Goal: Task Accomplishment & Management: Use online tool/utility

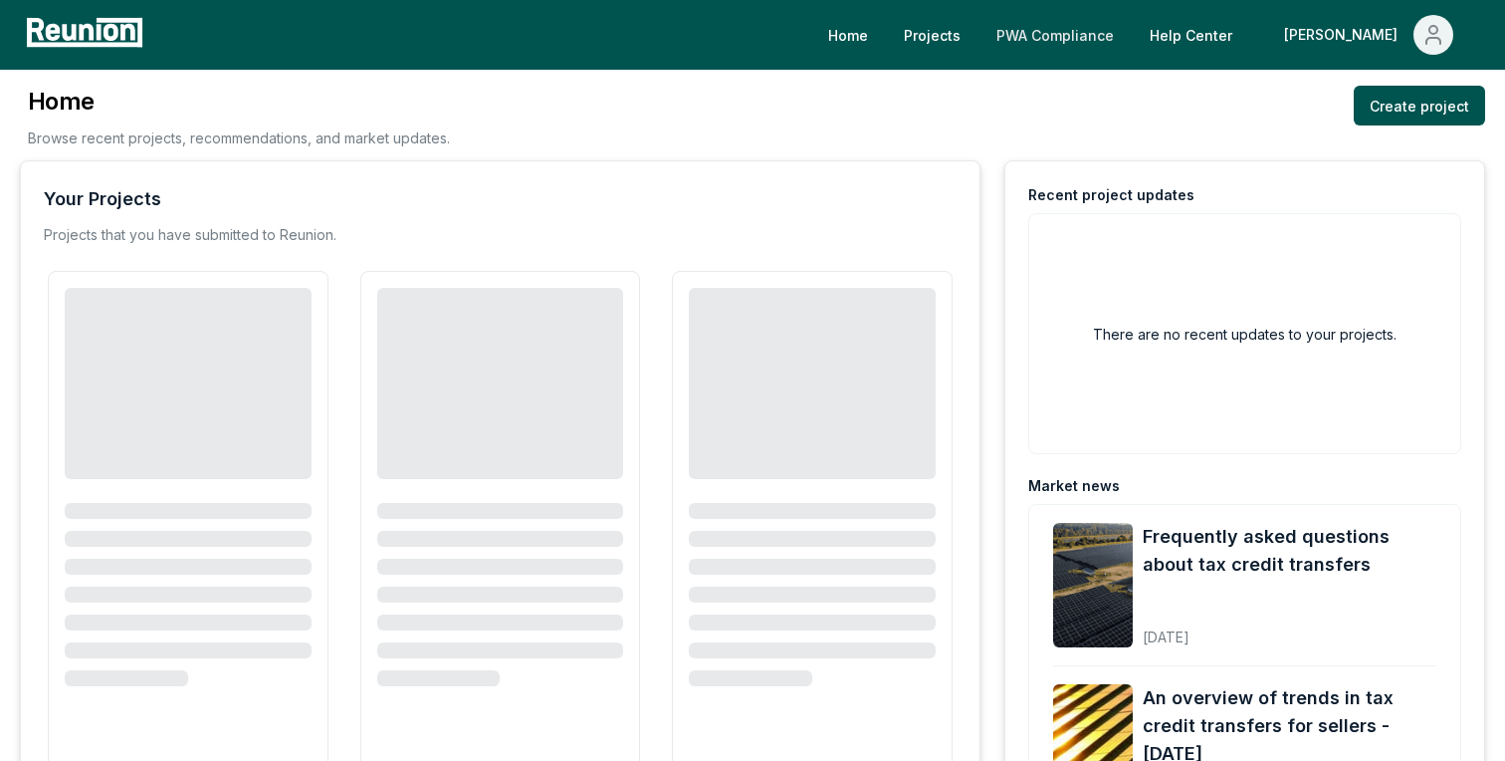
click at [1098, 32] on link "PWA Compliance" at bounding box center [1055, 35] width 149 height 40
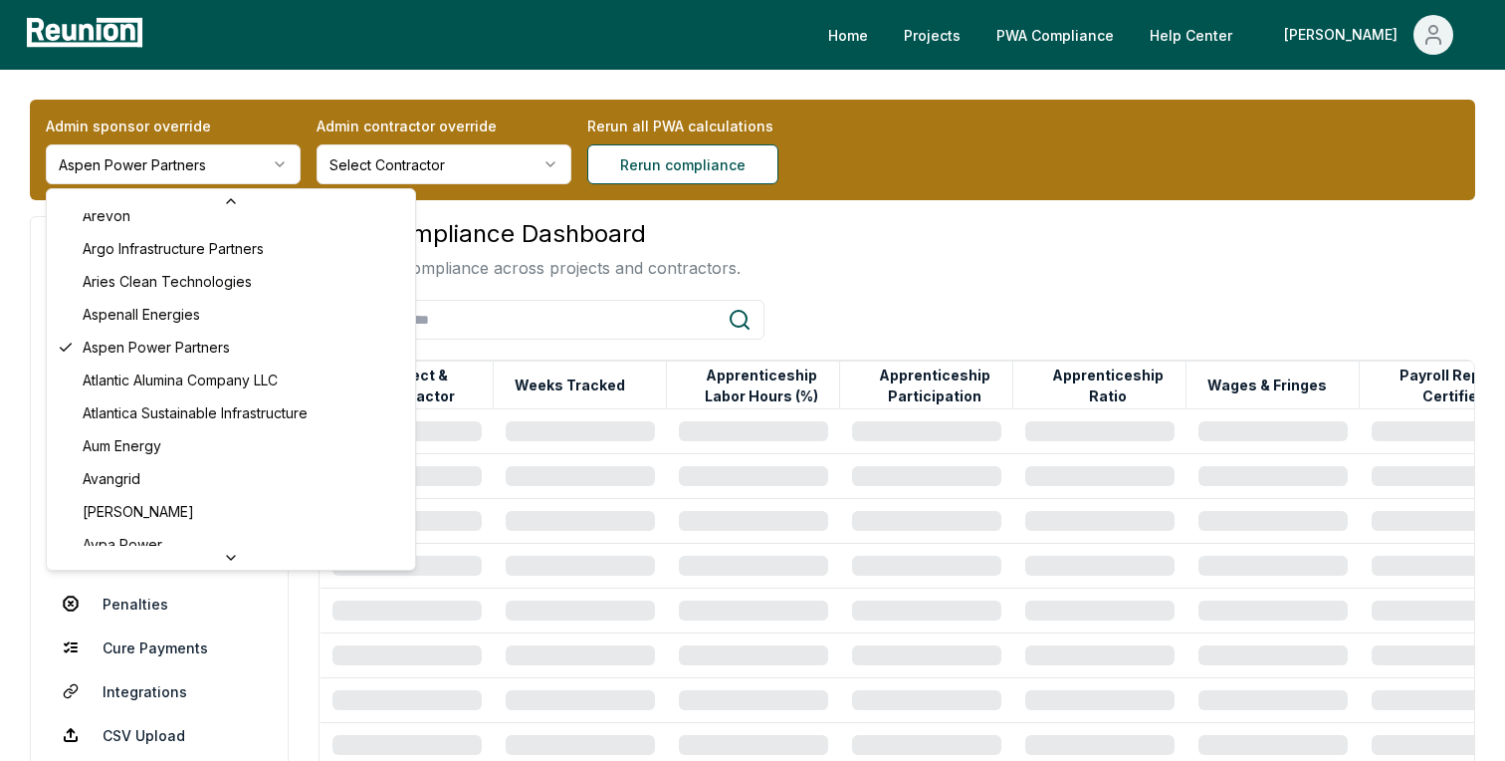
scroll to position [116, 0]
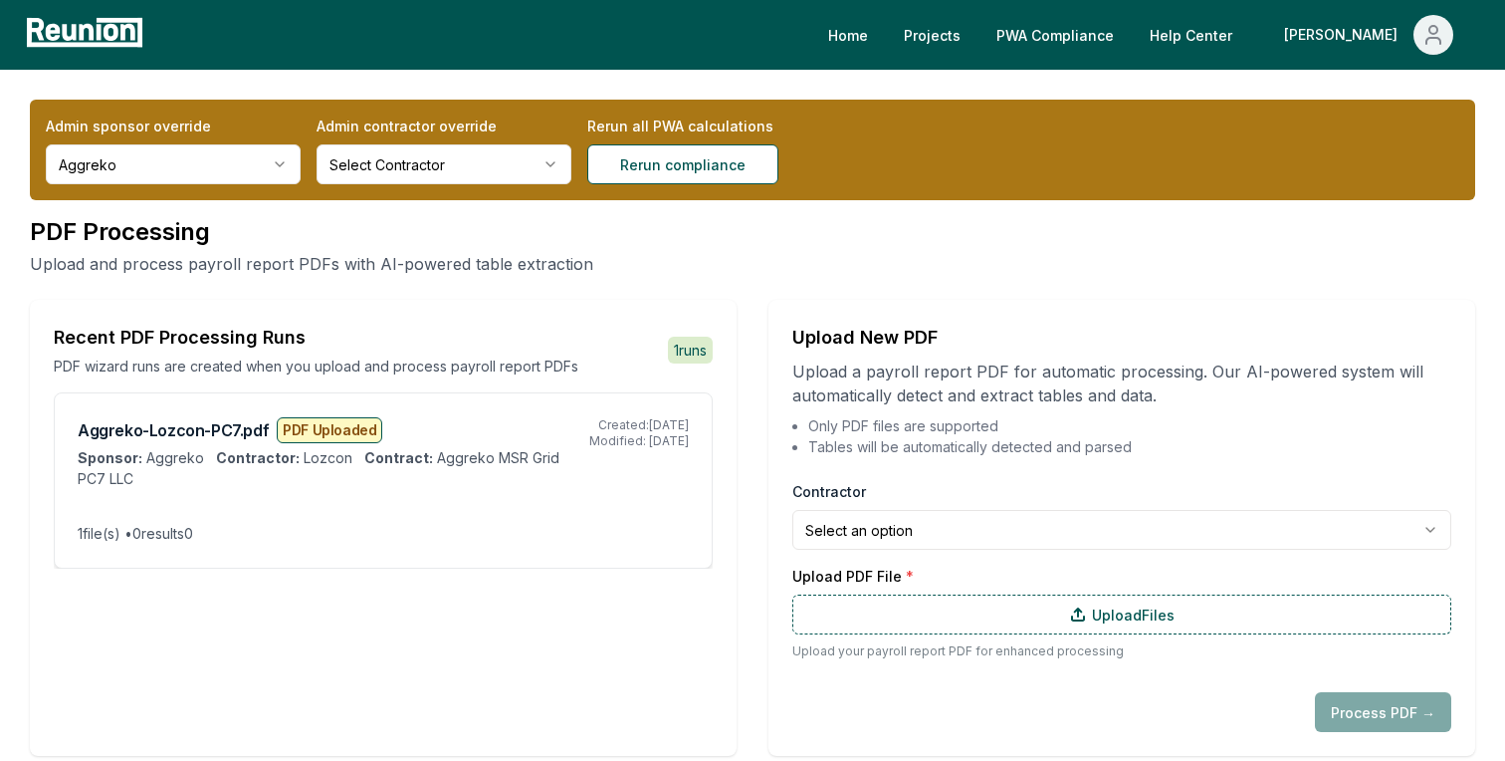
click at [283, 435] on div "PDF Uploaded" at bounding box center [330, 430] width 106 height 26
click at [99, 423] on h3 "Aggreko-Lozcon-PC7.pdf PDF Uploaded" at bounding box center [334, 430] width 512 height 26
drag, startPoint x: 200, startPoint y: 433, endPoint x: 50, endPoint y: 418, distance: 151.1
click at [50, 418] on div "Recent PDF Processing Runs PDF wizard runs are created when you upload and proc…" at bounding box center [383, 528] width 707 height 456
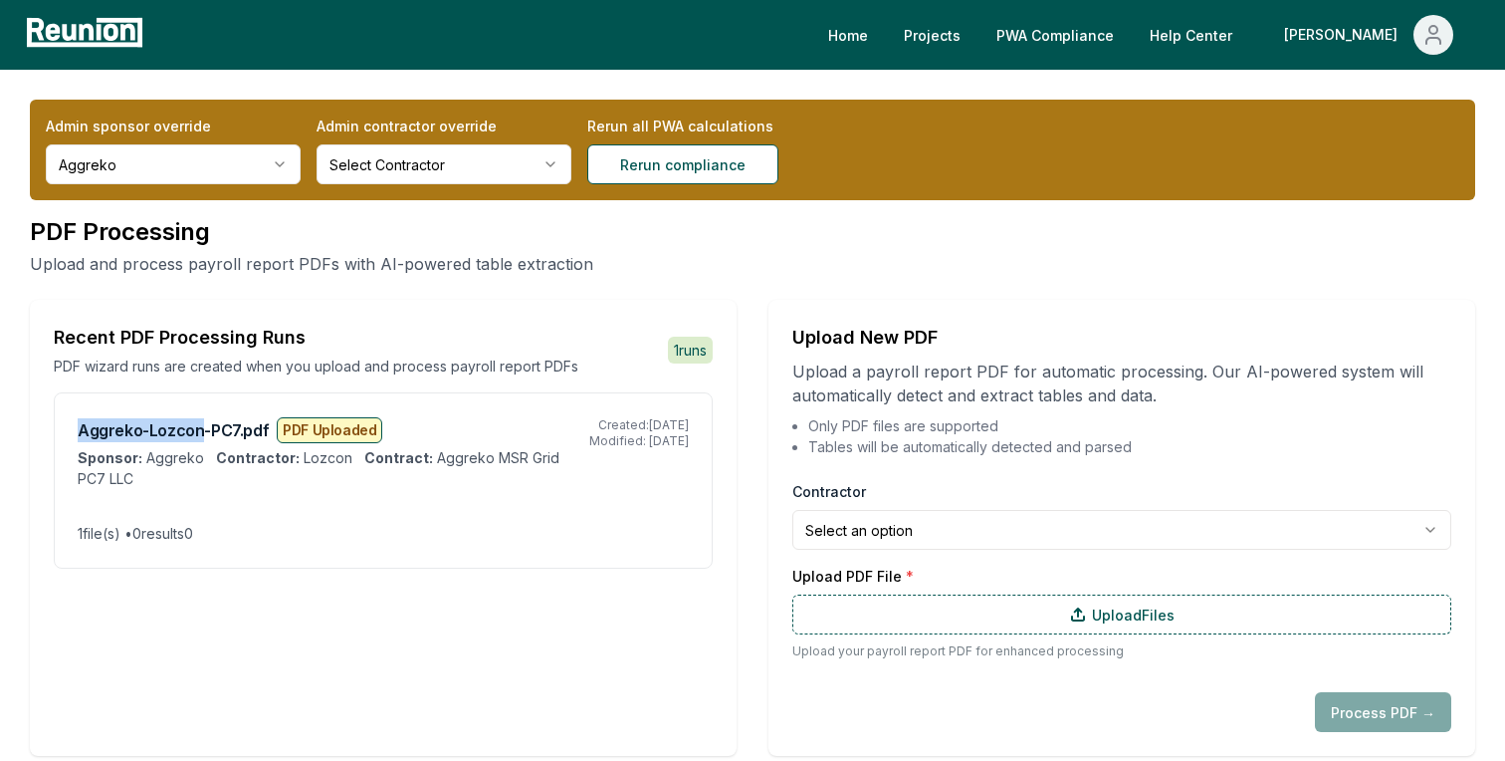
copy h3 "Aggreko-Lozcon"
